Goal: Transaction & Acquisition: Purchase product/service

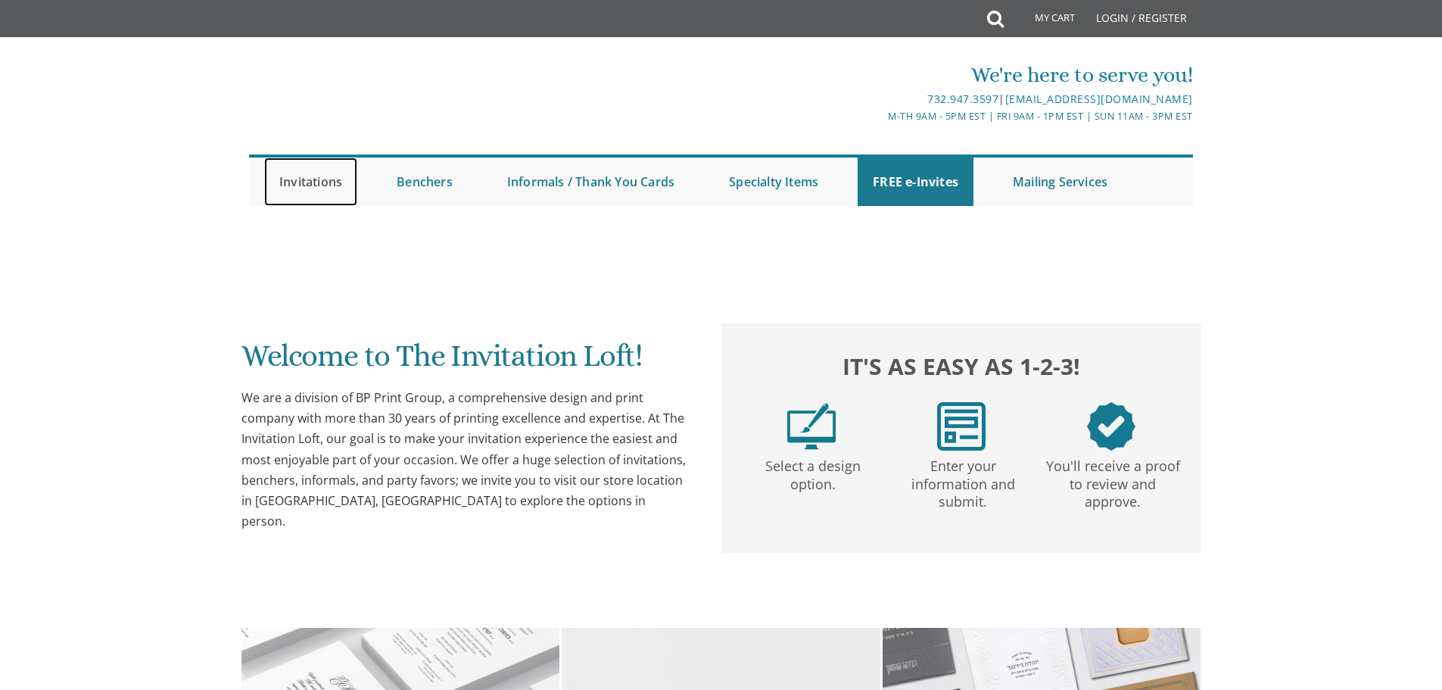
click at [305, 178] on link "Invitations" at bounding box center [310, 181] width 93 height 48
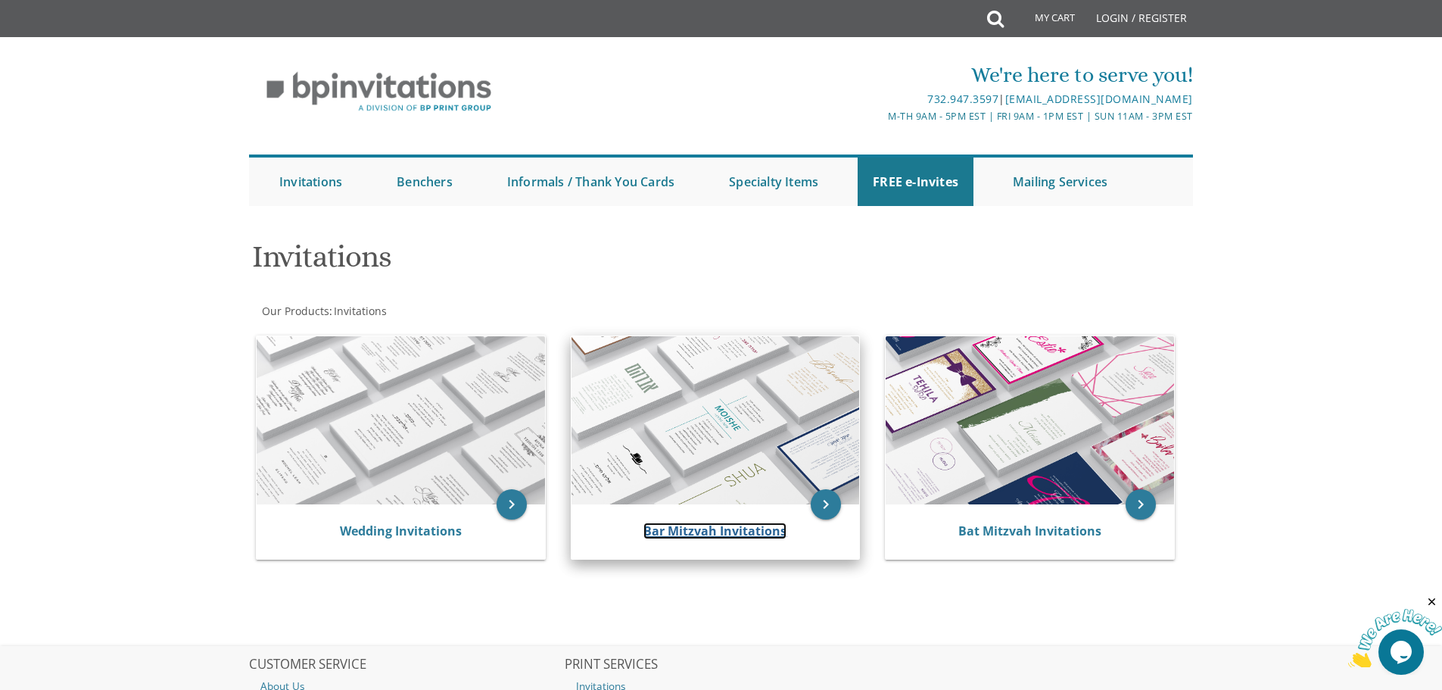
click at [746, 525] on link "Bar Mitzvah Invitations" at bounding box center [715, 530] width 143 height 17
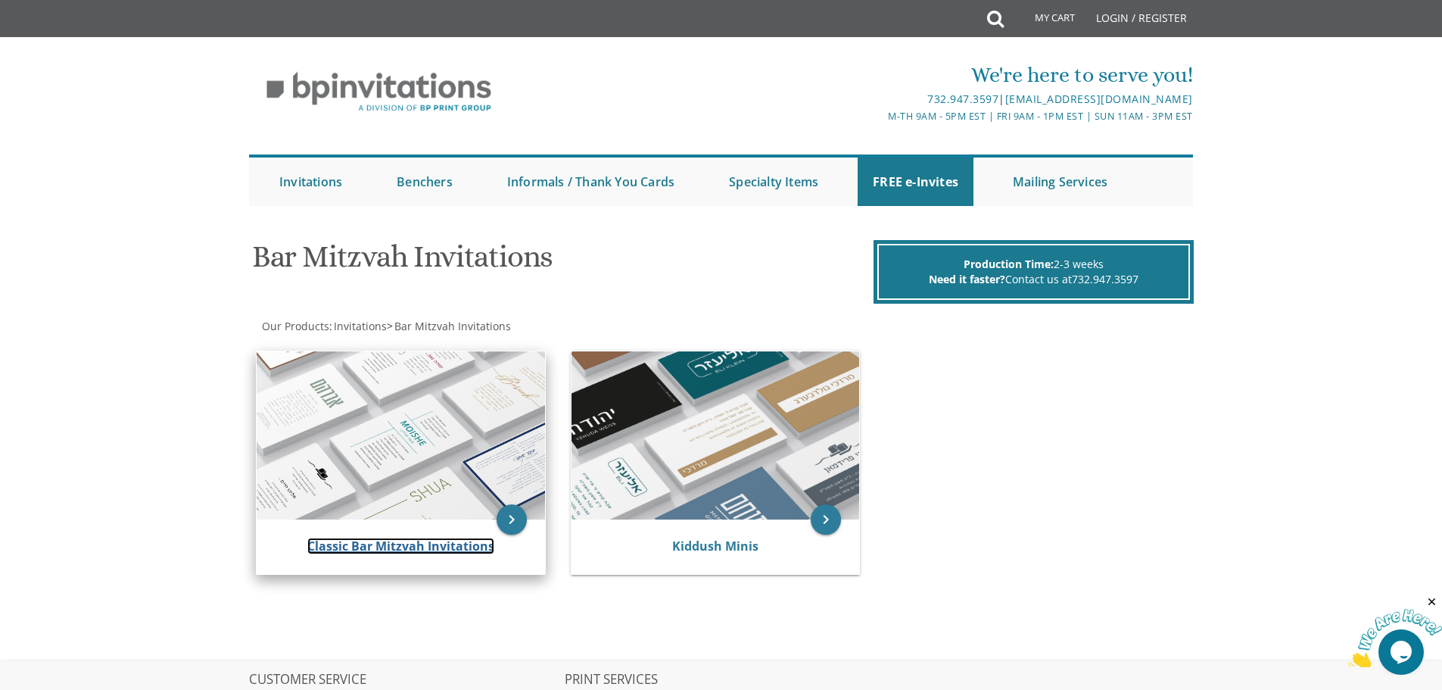
click at [352, 547] on link "Classic Bar Mitzvah Invitations" at bounding box center [400, 546] width 187 height 17
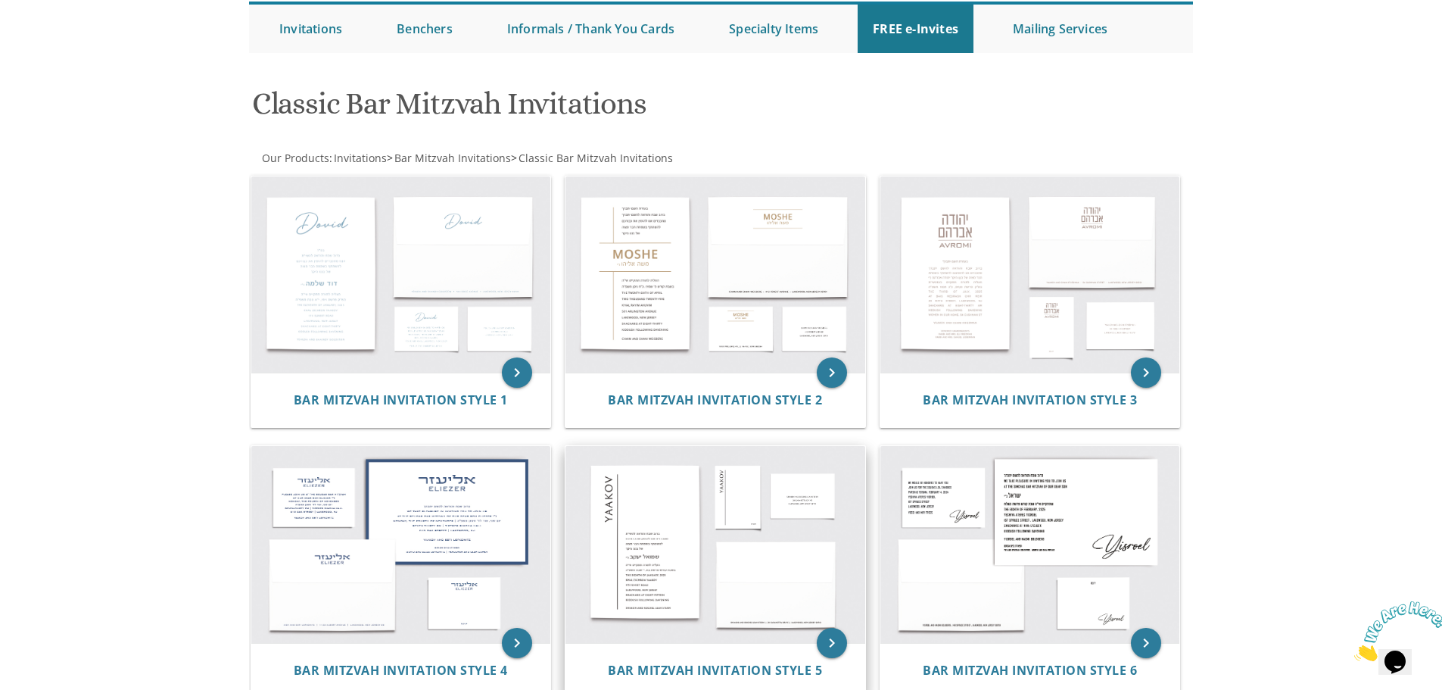
scroll to position [151, 0]
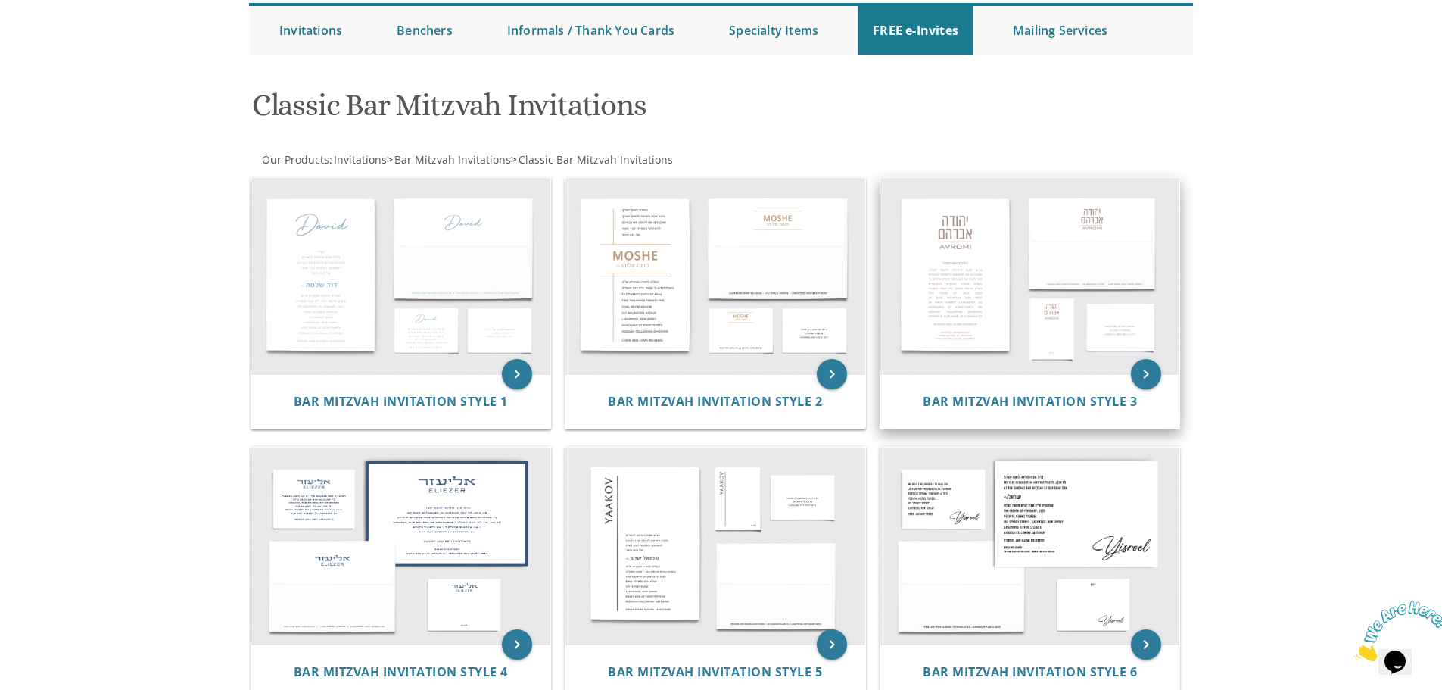
click at [959, 251] on img at bounding box center [1030, 276] width 300 height 197
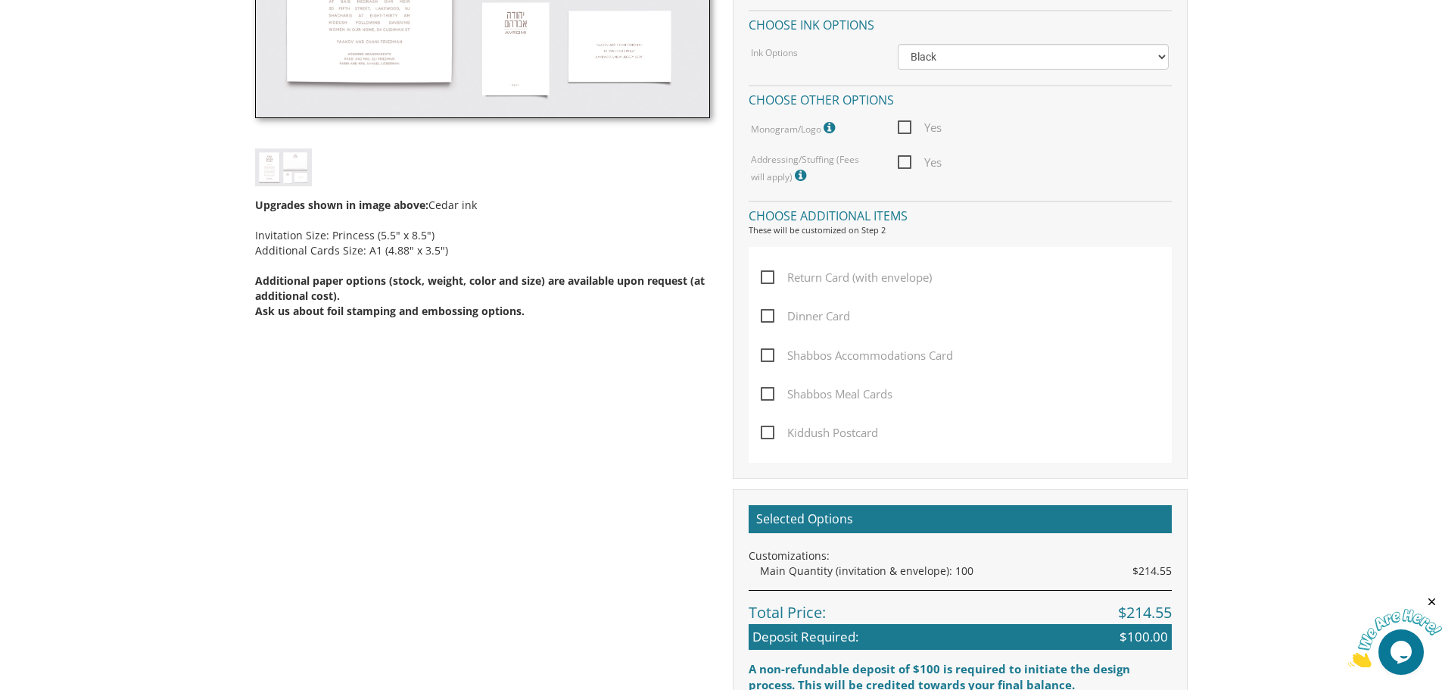
scroll to position [757, 0]
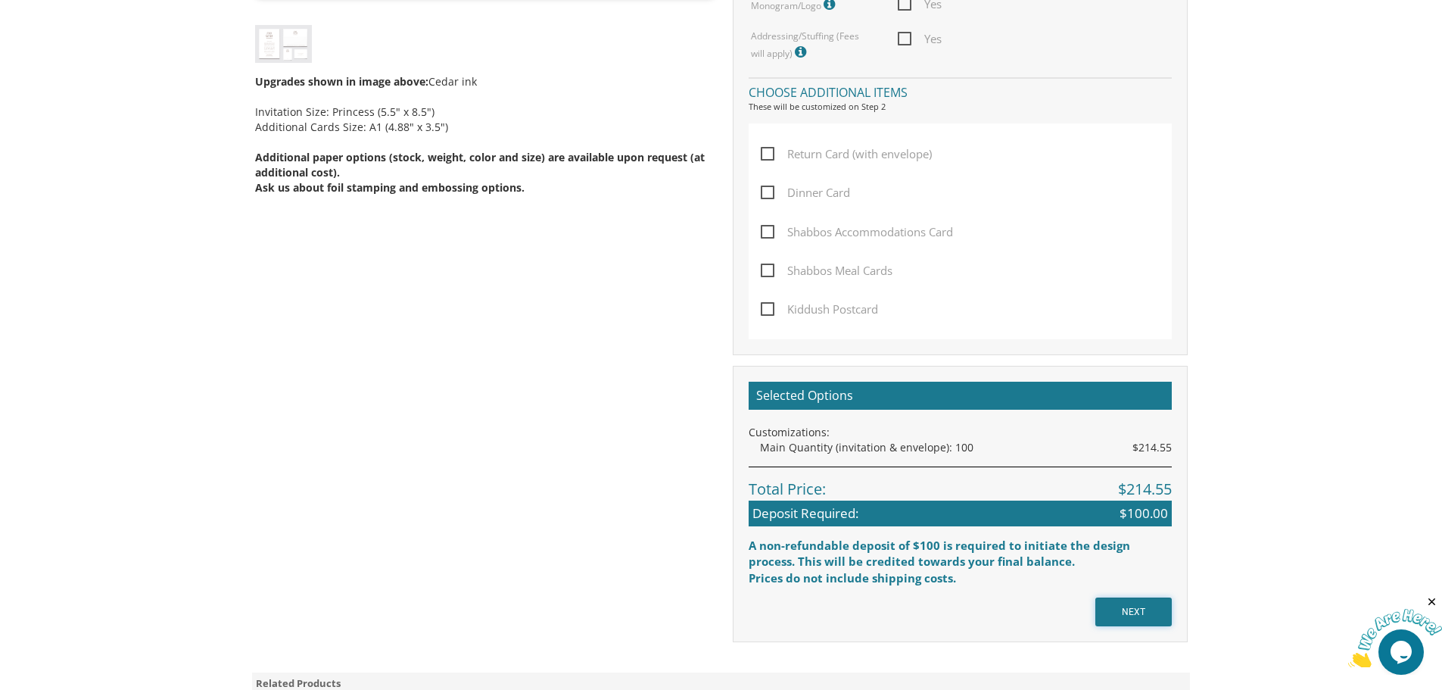
click at [1139, 617] on input "NEXT" at bounding box center [1133, 611] width 76 height 29
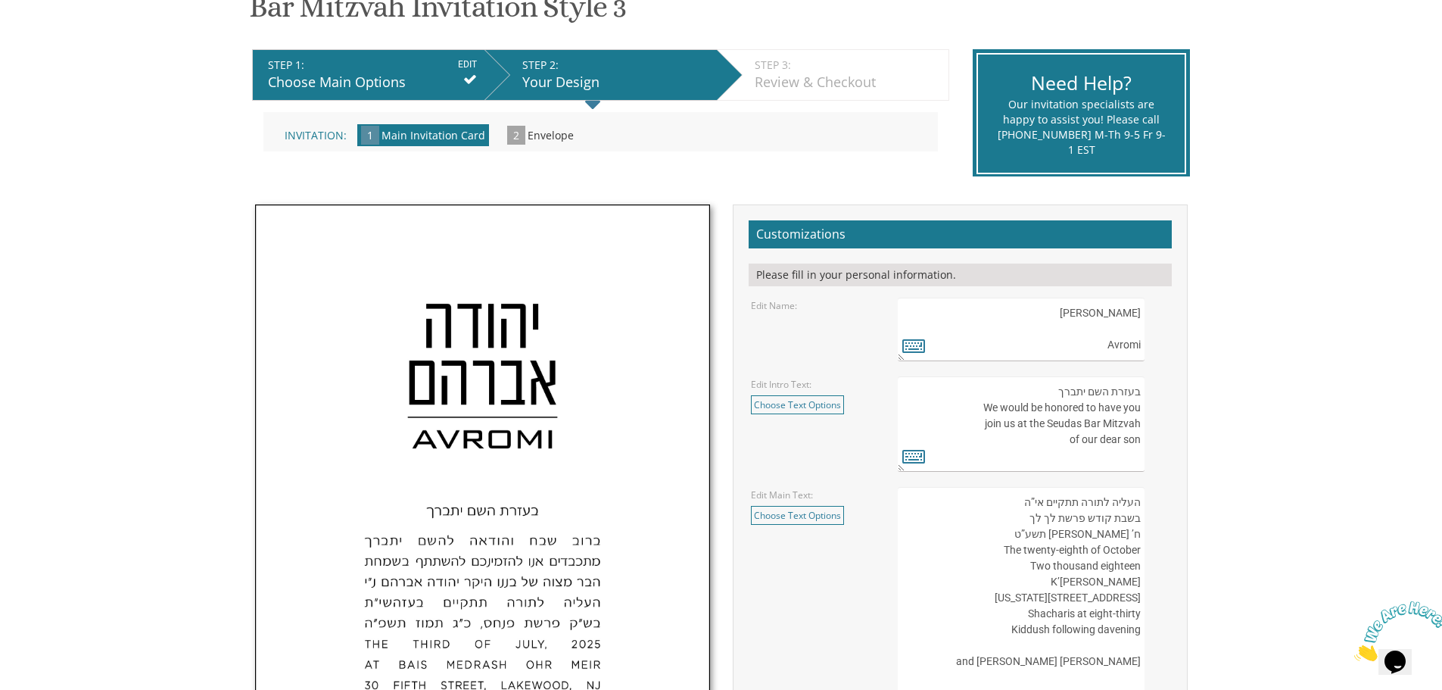
scroll to position [303, 0]
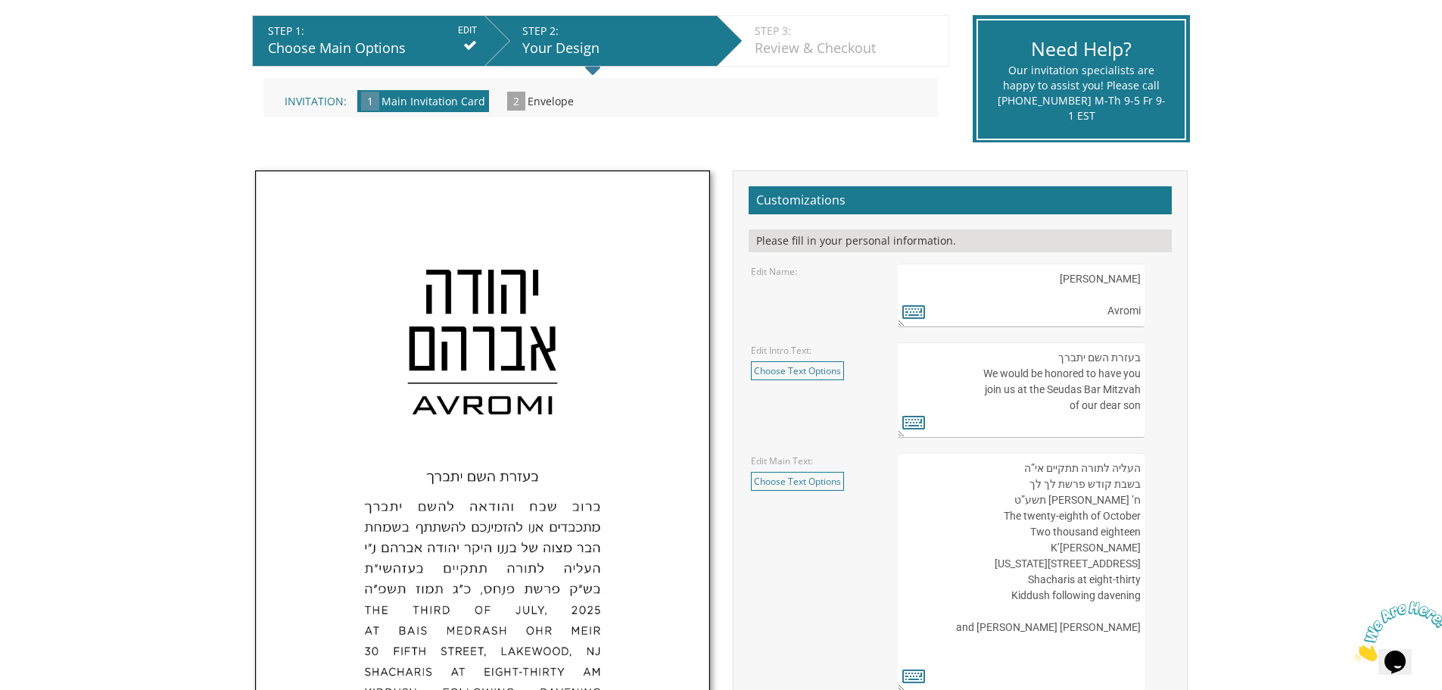
drag, startPoint x: 1072, startPoint y: 279, endPoint x: 1145, endPoint y: 282, distance: 73.5
click at [1155, 285] on div "[PERSON_NAME] Avromi" at bounding box center [1033, 295] width 271 height 64
click at [914, 314] on icon at bounding box center [913, 311] width 23 height 21
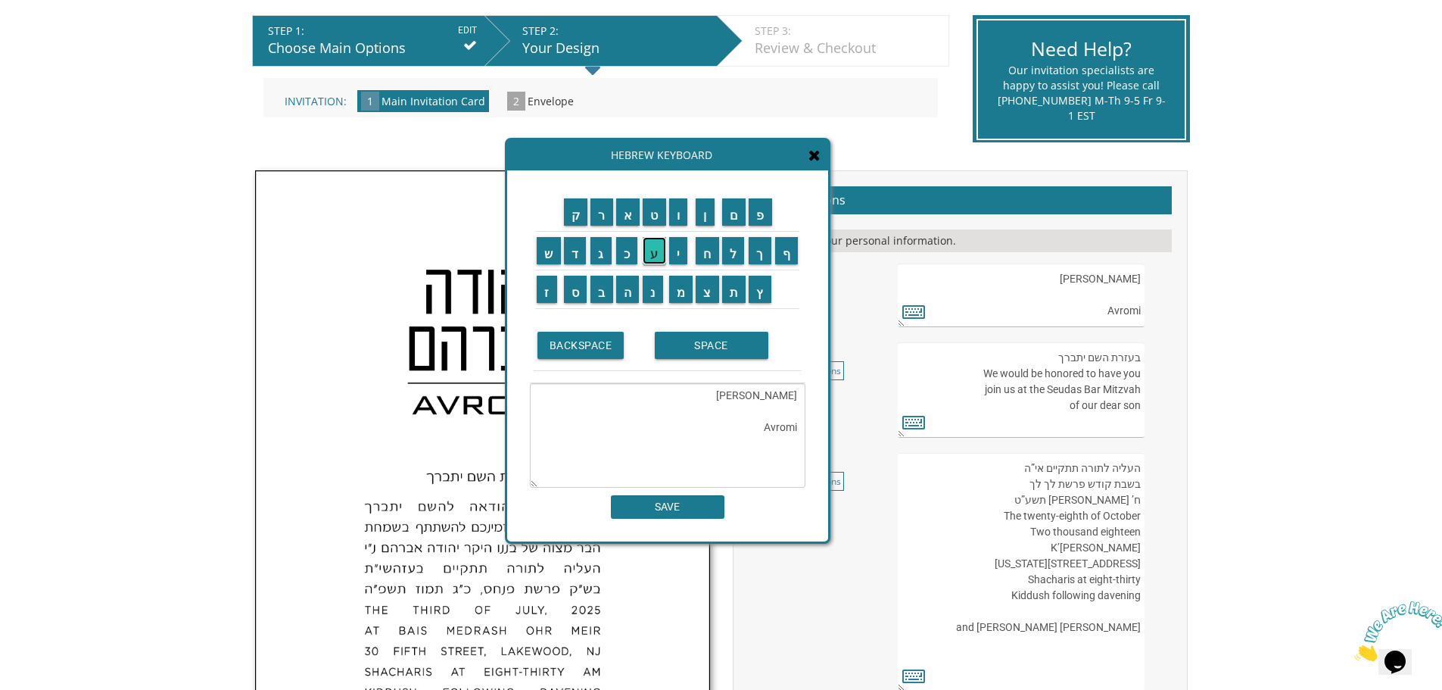
click at [655, 251] on input "ע" at bounding box center [654, 250] width 23 height 27
click at [541, 289] on input "ז" at bounding box center [547, 289] width 20 height 27
click at [599, 220] on input "ר" at bounding box center [602, 211] width 23 height 27
click at [678, 258] on input "י" at bounding box center [678, 250] width 19 height 27
click at [737, 256] on input "ל" at bounding box center [733, 250] width 23 height 27
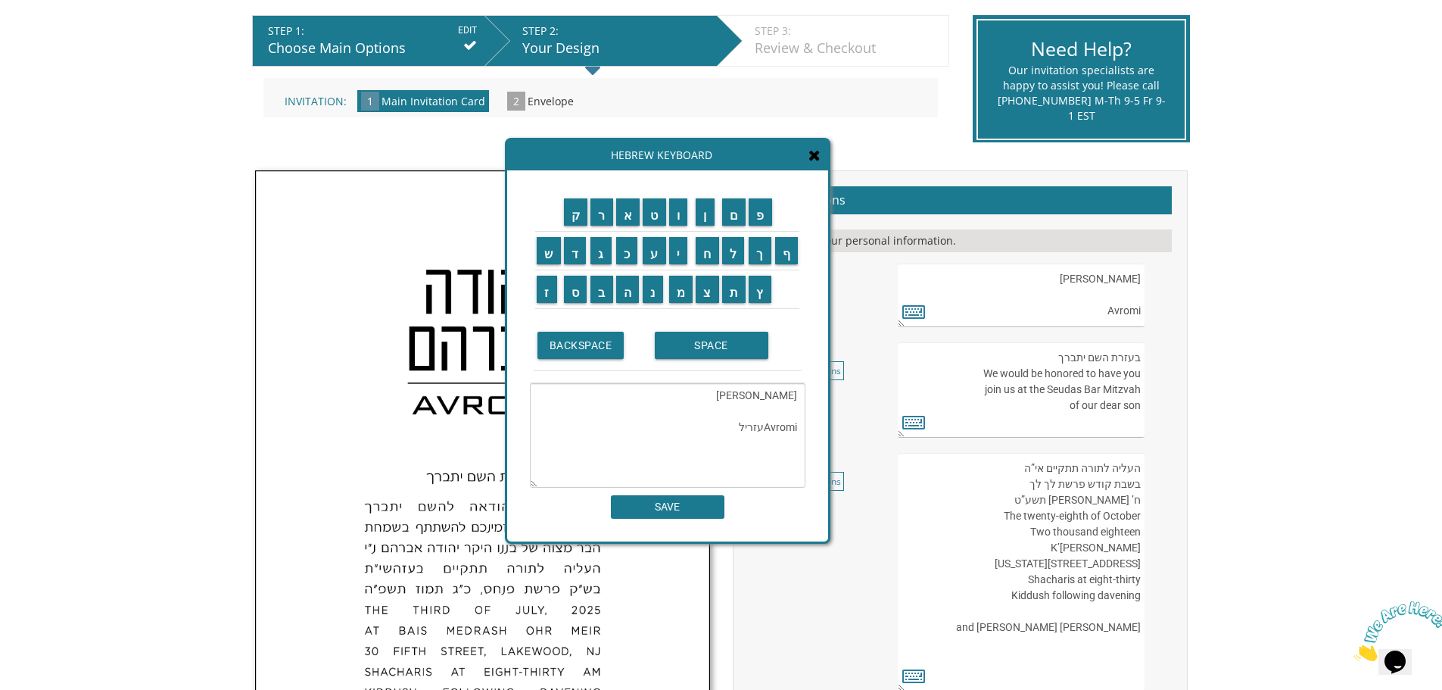
drag, startPoint x: 796, startPoint y: 397, endPoint x: 734, endPoint y: 387, distance: 63.7
click at [734, 387] on textarea "[PERSON_NAME] Avromiעזריל" at bounding box center [668, 435] width 276 height 104
click at [737, 428] on textarea "Avromiעזריל" at bounding box center [668, 435] width 276 height 104
type textarea "ל"
click at [650, 248] on input "ע" at bounding box center [654, 250] width 23 height 27
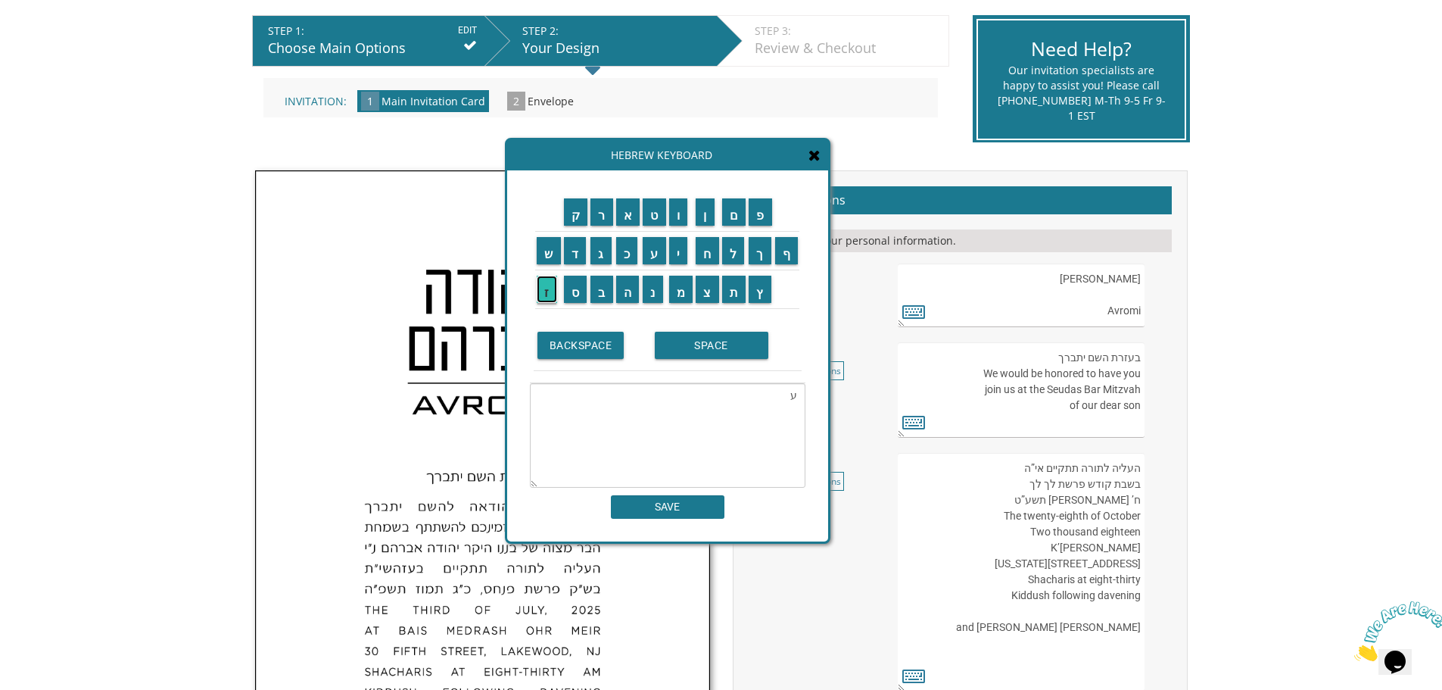
click at [541, 295] on input "ז" at bounding box center [547, 289] width 20 height 27
click at [597, 218] on input "ר" at bounding box center [602, 211] width 23 height 27
click at [675, 251] on input "י" at bounding box center [678, 250] width 19 height 27
click at [628, 211] on input "א" at bounding box center [628, 211] width 24 height 27
click at [734, 254] on input "ל" at bounding box center [733, 250] width 23 height 27
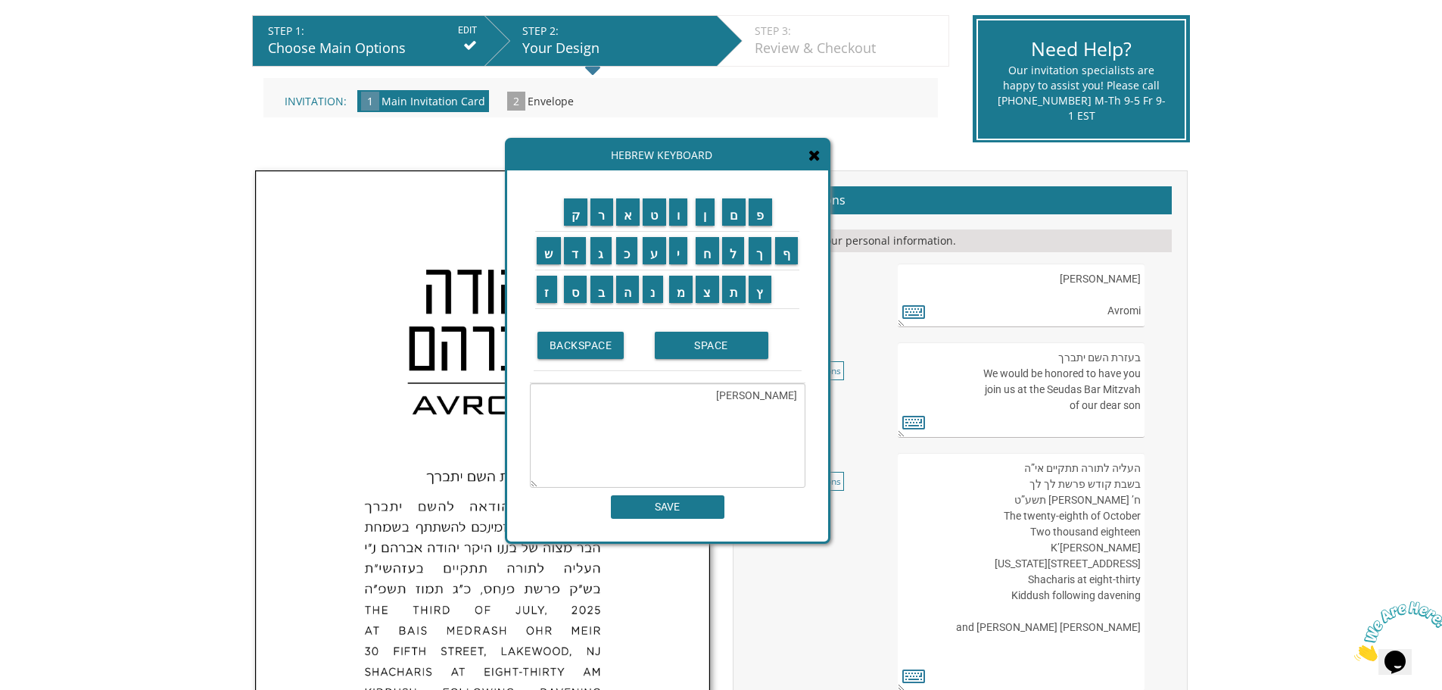
click at [797, 400] on textarea "[PERSON_NAME]" at bounding box center [668, 435] width 276 height 104
click at [784, 397] on textarea "[PERSON_NAME]" at bounding box center [668, 435] width 276 height 104
click at [753, 401] on textarea "[PERSON_NAME]" at bounding box center [668, 435] width 276 height 104
type textarea "[PERSON_NAME] Azriel"
click at [679, 508] on input "SAVE" at bounding box center [668, 506] width 114 height 23
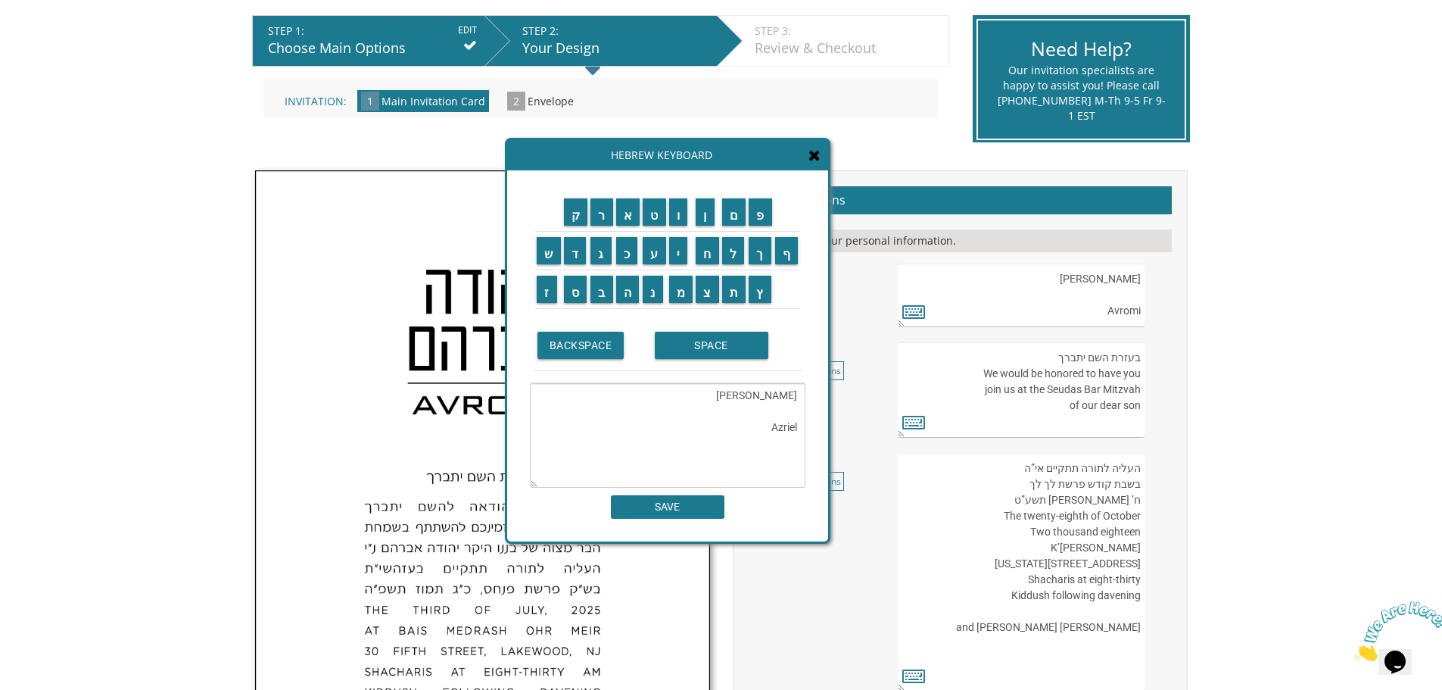
type textarea "[PERSON_NAME] Azriel"
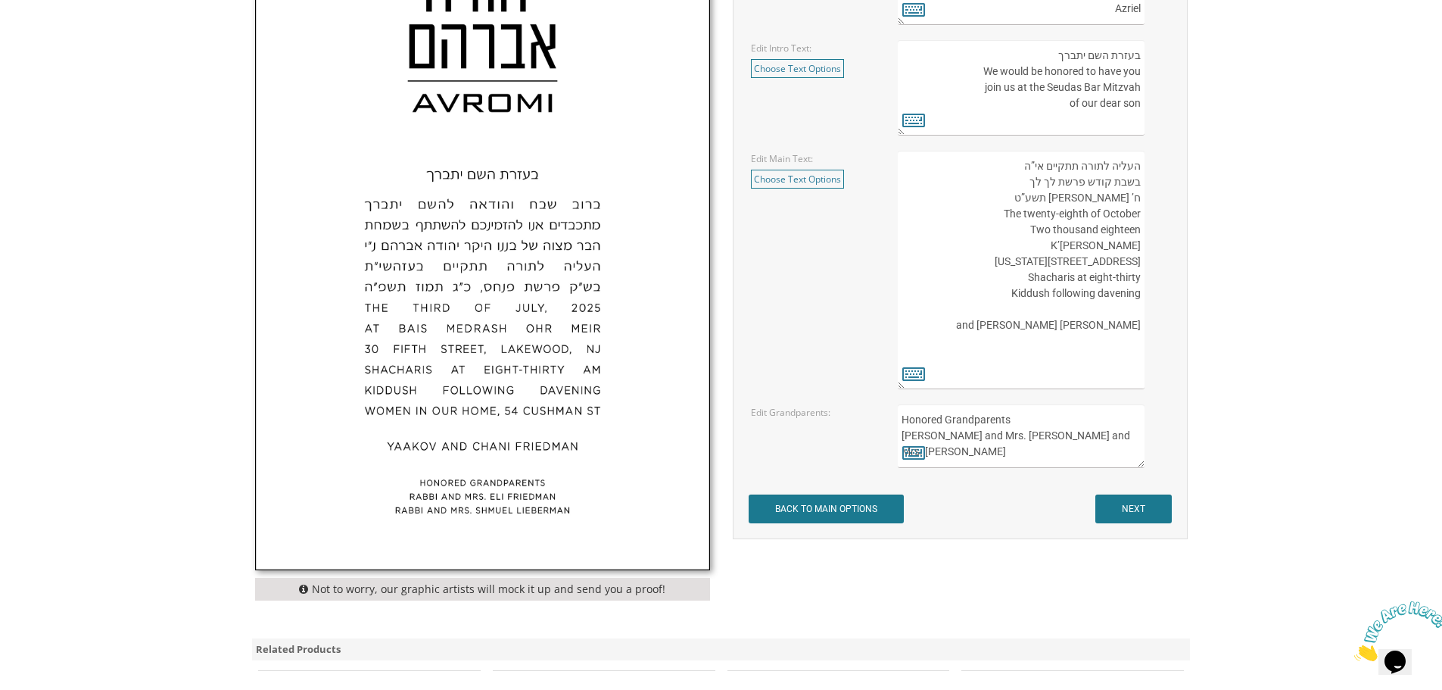
scroll to position [606, 0]
drag, startPoint x: 1038, startPoint y: 441, endPoint x: 975, endPoint y: 436, distance: 63.0
click at [975, 436] on textarea "Honored Grandparents [PERSON_NAME] and Mrs. [PERSON_NAME] and Mrs. [PERSON_NAME]" at bounding box center [1021, 436] width 246 height 64
click at [957, 439] on textarea "Honored Grandparents [PERSON_NAME] and Mrs. [PERSON_NAME] and Mrs. [PERSON_NAME]" at bounding box center [1021, 436] width 246 height 64
click at [969, 438] on textarea "Honored Grandparents [PERSON_NAME] and Mrs. [PERSON_NAME] and Mrs. [PERSON_NAME]" at bounding box center [1021, 436] width 246 height 64
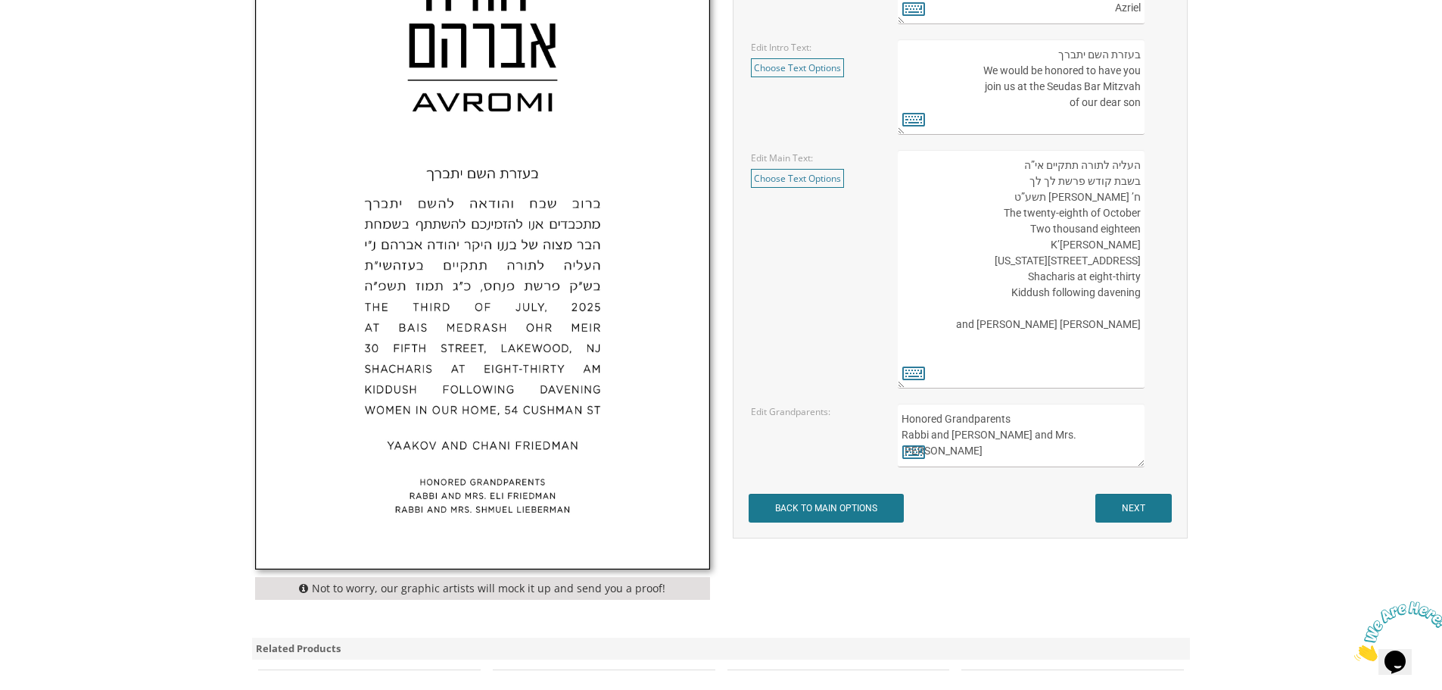
click at [974, 437] on textarea "Honored Grandparents [PERSON_NAME] and Mrs. [PERSON_NAME] and Mrs. [PERSON_NAME]" at bounding box center [1021, 436] width 246 height 64
click at [1083, 432] on textarea "Honored Grandparents [PERSON_NAME] and Mrs. [PERSON_NAME] and Mrs. [PERSON_NAME]" at bounding box center [1021, 436] width 246 height 64
drag, startPoint x: 958, startPoint y: 466, endPoint x: 917, endPoint y: 354, distance: 118.8
click at [917, 354] on textarea "העליה לתורה תתקיים אי”ה בשבת קודש פרשת לך לך ח’ [PERSON_NAME] תשע”ט The twenty-…" at bounding box center [1021, 269] width 246 height 238
click at [968, 435] on textarea "Honored Grandparents [PERSON_NAME] and Mrs. [PERSON_NAME] and Mrs. [PERSON_NAME]" at bounding box center [1021, 436] width 246 height 64
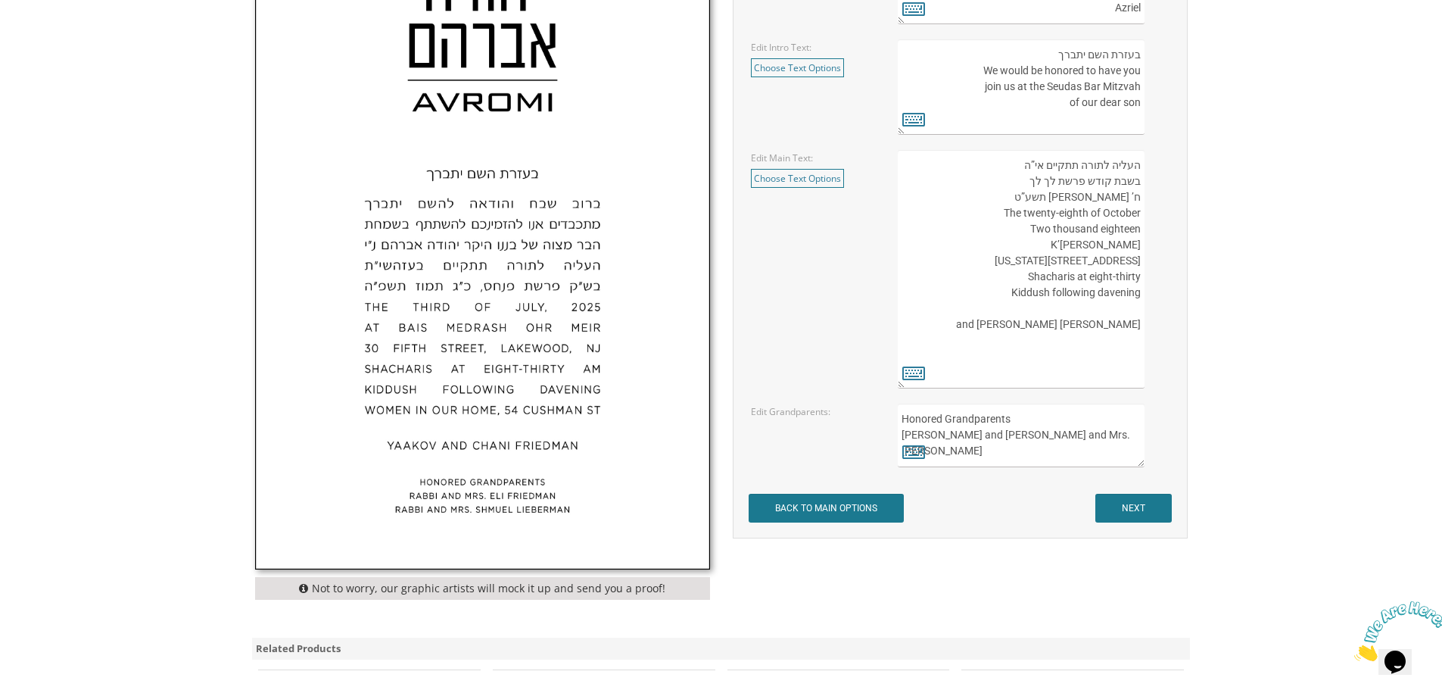
click at [1072, 450] on textarea "Honored Grandparents [PERSON_NAME] and Mrs. [PERSON_NAME] and Mrs. [PERSON_NAME]" at bounding box center [1021, 436] width 246 height 64
drag, startPoint x: 1068, startPoint y: 456, endPoint x: 899, endPoint y: 457, distance: 169.6
click at [899, 457] on textarea "Honored Grandparents [PERSON_NAME] and Mrs. [PERSON_NAME] and Mrs. [PERSON_NAME]" at bounding box center [1021, 436] width 246 height 64
type textarea "Honored Grandparents Rabbi and [PERSON_NAME] Mr. and Mrs. [PERSON_NAME]"
click at [999, 504] on form "Customizations Please fill in your personal information. Edit Name: [PERSON_NAM…" at bounding box center [960, 203] width 423 height 640
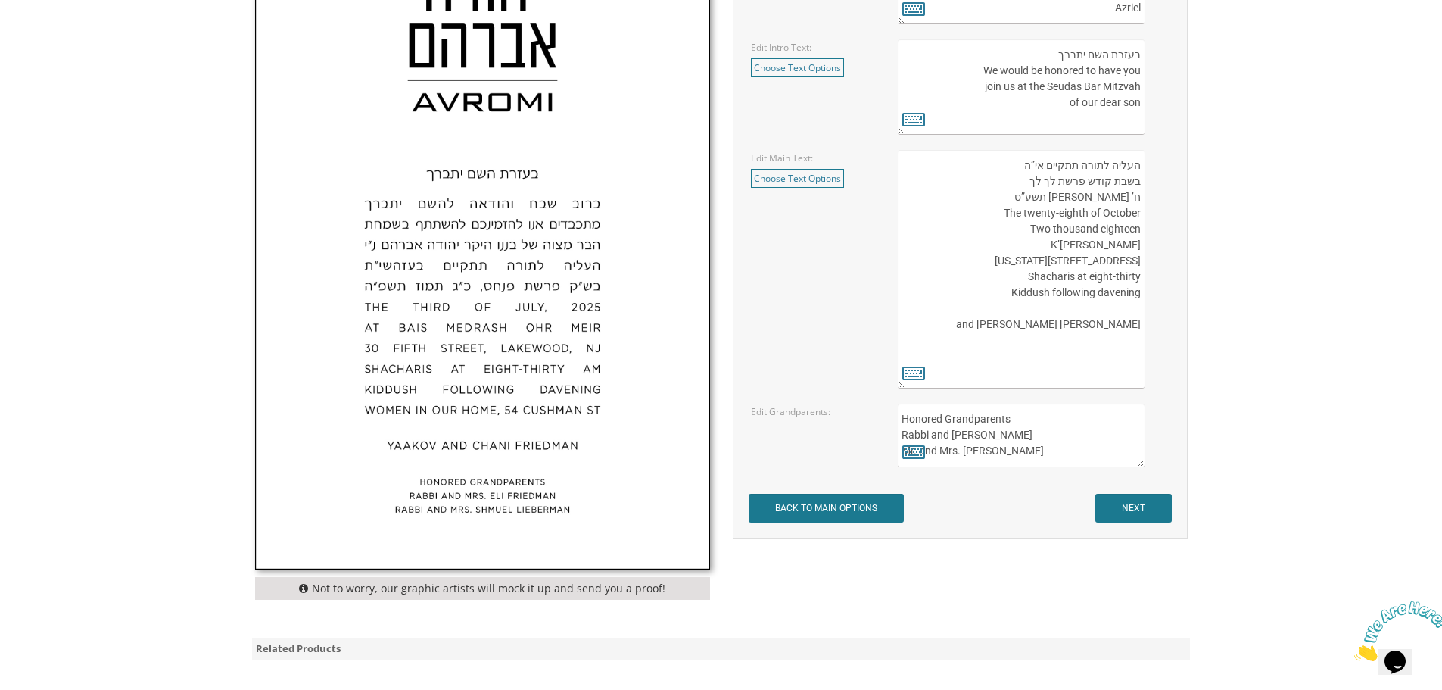
click at [999, 453] on textarea "Honored Grandparents [PERSON_NAME] and Mrs. [PERSON_NAME] and Mrs. [PERSON_NAME]" at bounding box center [1021, 436] width 246 height 64
click at [995, 453] on textarea "Honored Grandparents [PERSON_NAME] and Mrs. [PERSON_NAME] and Mrs. [PERSON_NAME]" at bounding box center [1021, 436] width 246 height 64
click at [996, 459] on textarea "Honored Grandparents [PERSON_NAME] and Mrs. [PERSON_NAME] and Mrs. [PERSON_NAME]" at bounding box center [1021, 436] width 246 height 64
drag, startPoint x: 1028, startPoint y: 344, endPoint x: 1139, endPoint y: 348, distance: 111.4
click at [1139, 348] on textarea "העליה לתורה תתקיים אי”ה בשבת קודש פרשת לך לך ח’ [PERSON_NAME] תשע”ט The twenty-…" at bounding box center [1021, 269] width 246 height 238
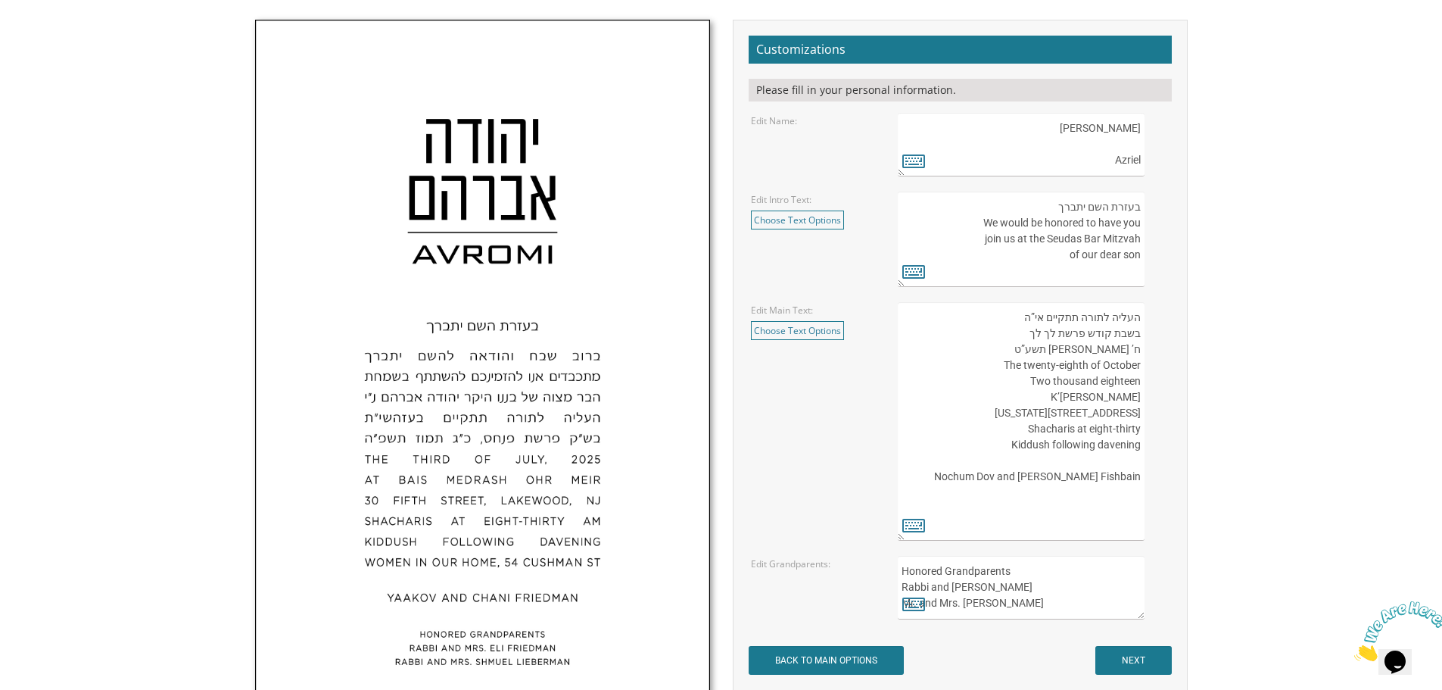
scroll to position [454, 0]
click at [1020, 364] on textarea "העליה לתורה תתקיים אי”ה בשבת קודש פרשת לך לך ח’ [PERSON_NAME] תשע”ט The twenty-…" at bounding box center [1021, 420] width 246 height 238
click at [1022, 366] on textarea "העליה לתורה תתקיים אי”ה בשבת קודש פרשת לך לך ח’ [PERSON_NAME] תשע”ט The twenty-…" at bounding box center [1021, 420] width 246 height 238
click at [1120, 382] on textarea "העליה לתורה תתקיים אי”ה בשבת קודש פרשת לך לך ח’ [PERSON_NAME] תשע”ט The twenty-…" at bounding box center [1021, 420] width 246 height 238
drag, startPoint x: 1139, startPoint y: 385, endPoint x: 1105, endPoint y: 380, distance: 35.1
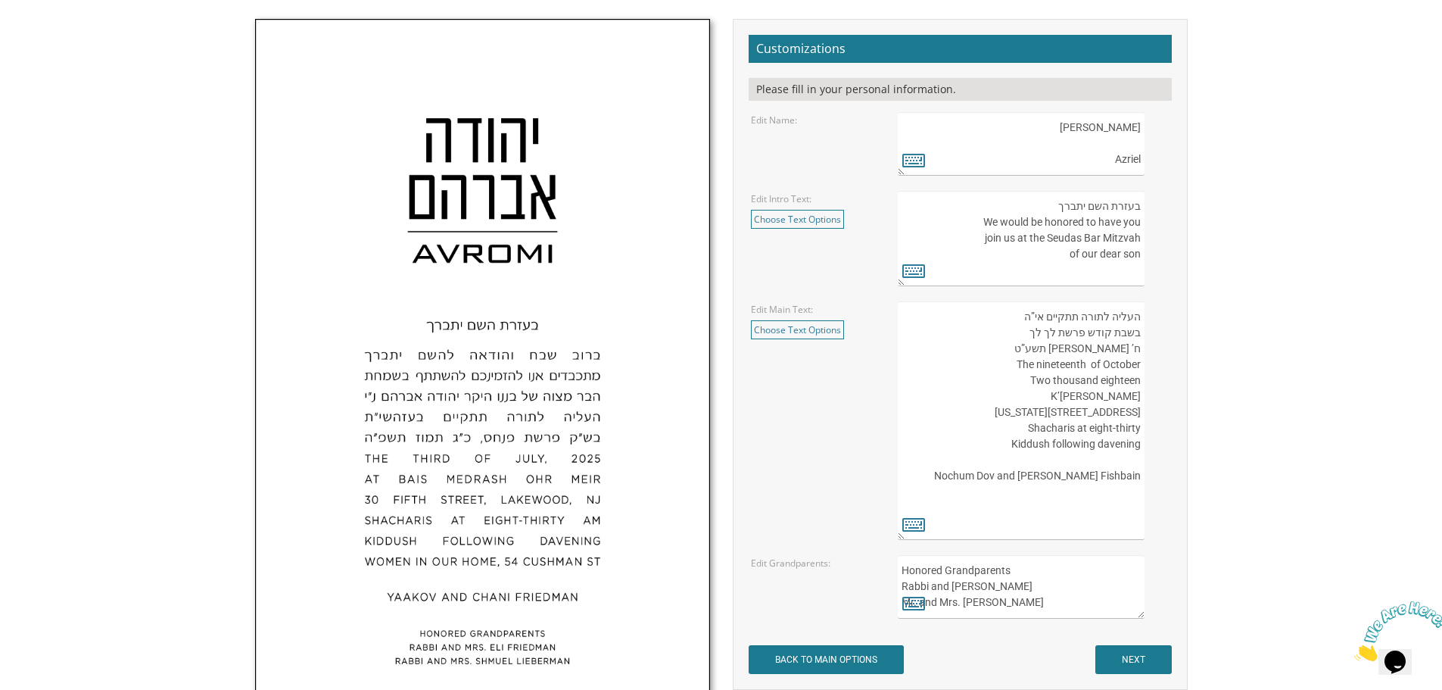
click at [1107, 381] on textarea "העליה לתורה תתקיים אי”ה בשבת קודש פרשת לך לך ח’ [PERSON_NAME] תשע”ט The twenty-…" at bounding box center [1021, 420] width 246 height 238
click at [1098, 381] on textarea "העליה לתורה תתקיים אי”ה בשבת קודש פרשת לך לך ח’ [PERSON_NAME] תשע”ט The twenty-…" at bounding box center [1021, 420] width 246 height 238
click at [1105, 384] on textarea "העליה לתורה תתקיים אי”ה בשבת קודש פרשת לך לך ח’ [PERSON_NAME] תשע”ט The twenty-…" at bounding box center [1021, 420] width 246 height 238
drag, startPoint x: 1049, startPoint y: 335, endPoint x: 1026, endPoint y: 331, distance: 23.0
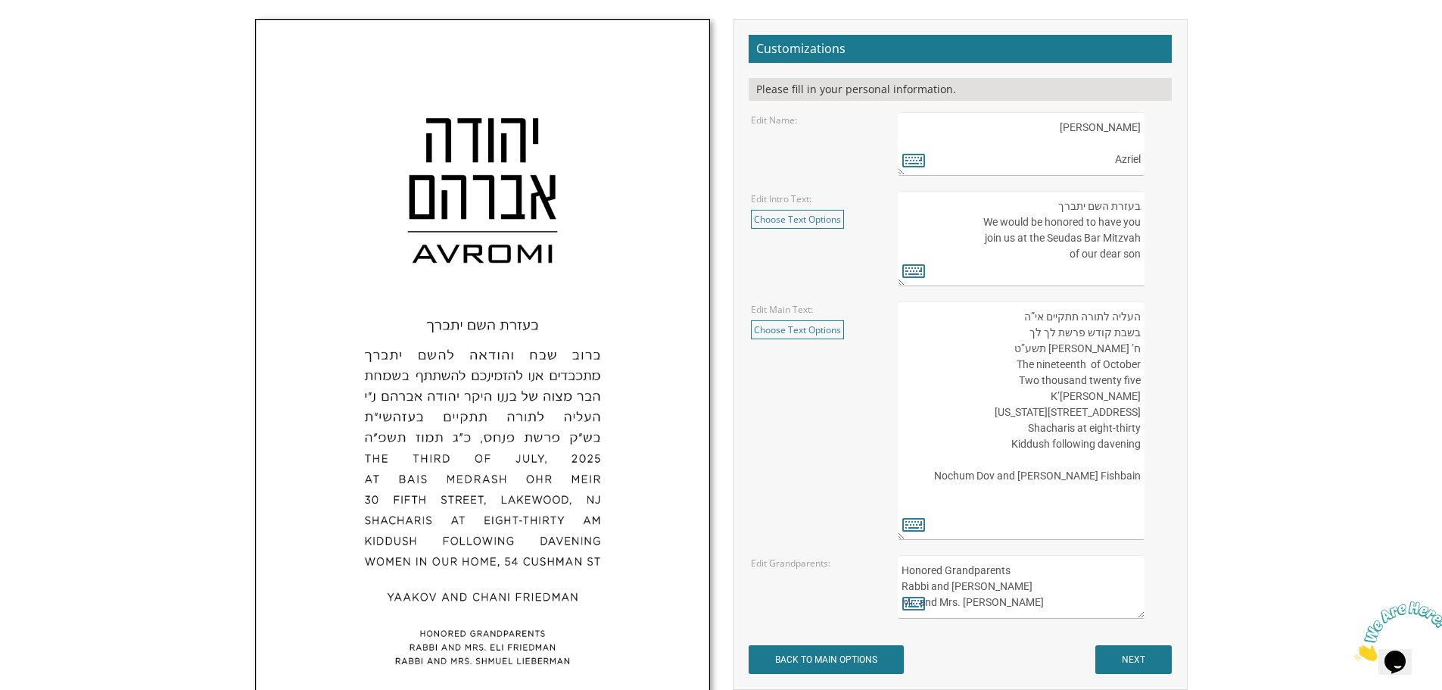
click at [1026, 331] on textarea "העליה לתורה תתקיים אי”ה בשבת קודש פרשת לך לך ח’ [PERSON_NAME] תשע”ט The twenty-…" at bounding box center [1021, 420] width 246 height 238
type textarea "העליה לתורה תתקיים אי”ה בשבת קודש פרשת ח’ [PERSON_NAME] תשע”ט The nineteenth of…"
click at [779, 327] on link "Choose Text Options" at bounding box center [797, 329] width 93 height 19
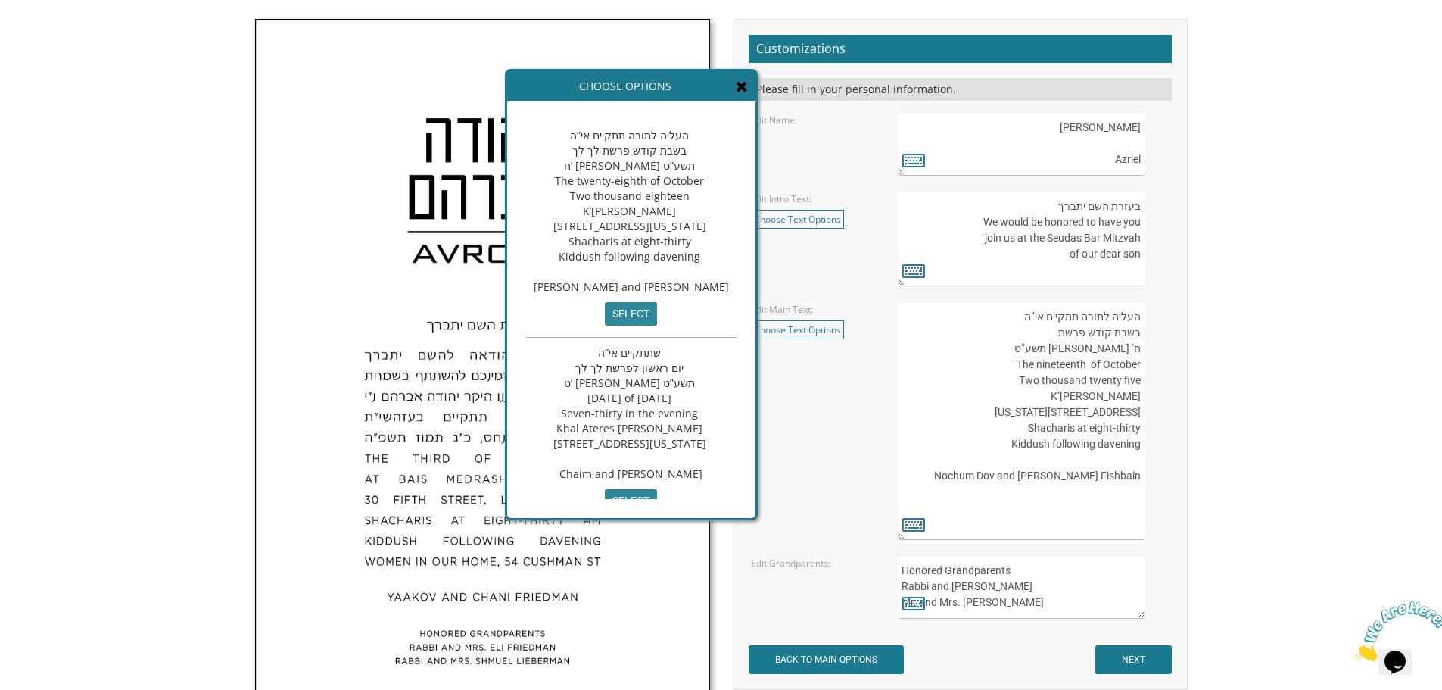
click at [748, 86] on icon at bounding box center [742, 86] width 12 height 15
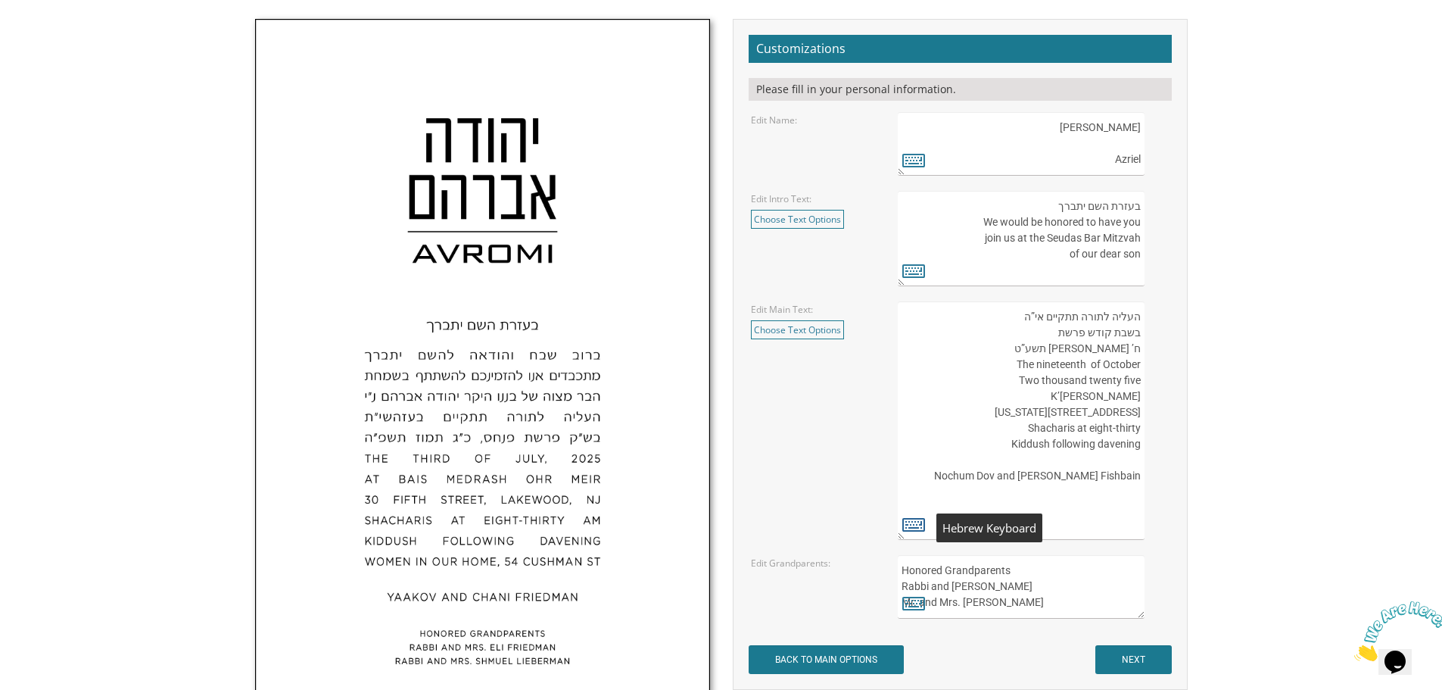
click at [905, 520] on icon at bounding box center [913, 523] width 23 height 21
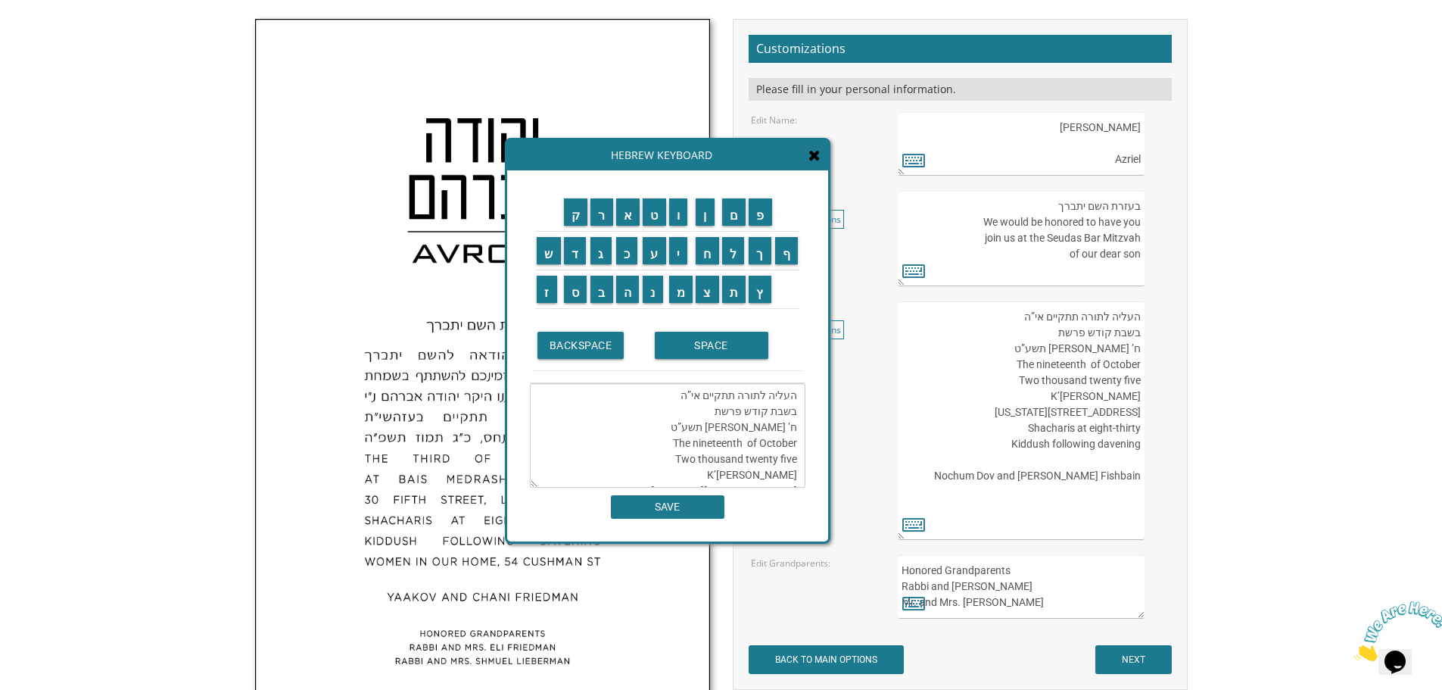
click at [707, 415] on textarea "העליה לתורה תתקיים אי”ה בשבת קודש פרשת ח’ [PERSON_NAME] תשע”ט The nineteenth of…" at bounding box center [668, 435] width 276 height 104
click at [653, 288] on input "נ" at bounding box center [653, 289] width 20 height 27
click at [708, 260] on input "ח" at bounding box center [707, 250] width 23 height 27
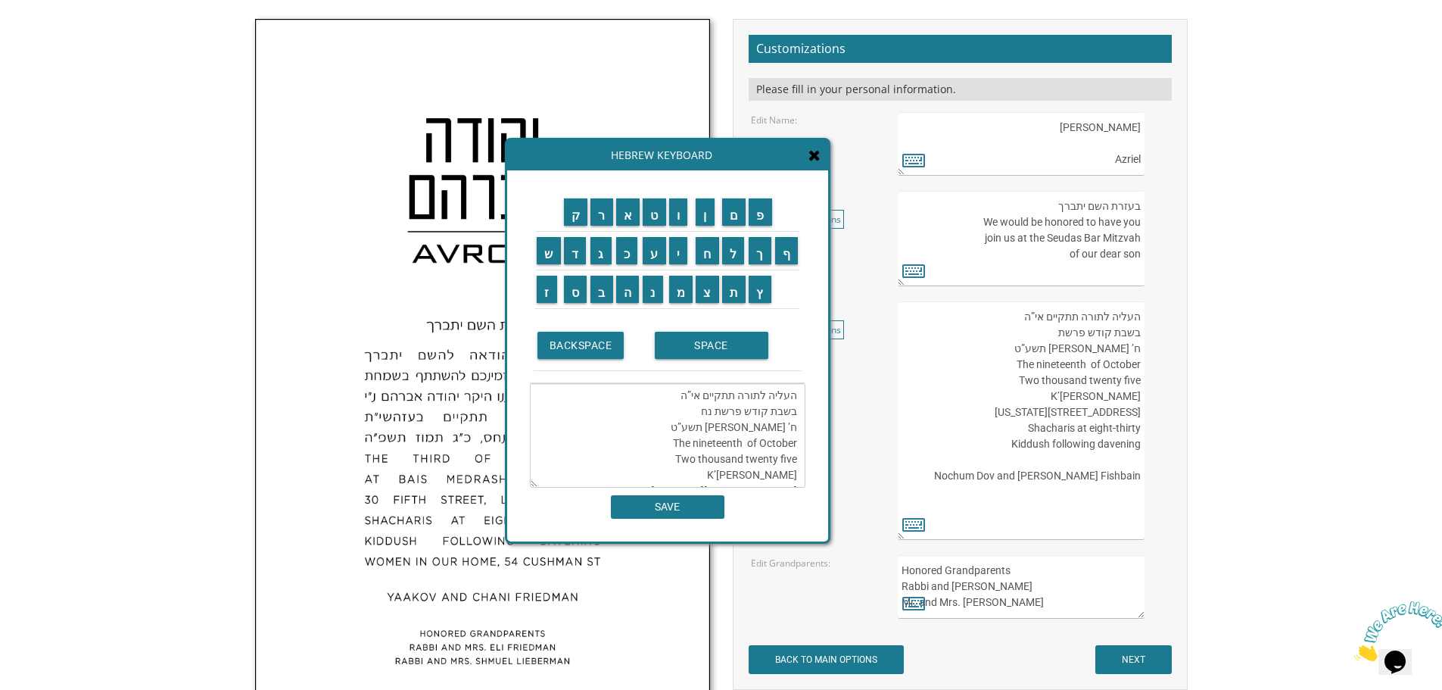
click at [726, 424] on textarea "העליה לתורה תתקיים אי”ה בשבת קודש פרשת נח ח’ [PERSON_NAME] תשע”ט The nineteenth…" at bounding box center [668, 435] width 276 height 104
type textarea "העליה לתורה תתקיים אי”ה בשבת קודש פרשת נח ח’ [PERSON_NAME] תשע”טThe nineteenth …"
